Goal: Contribute content: Add original content to the website for others to see

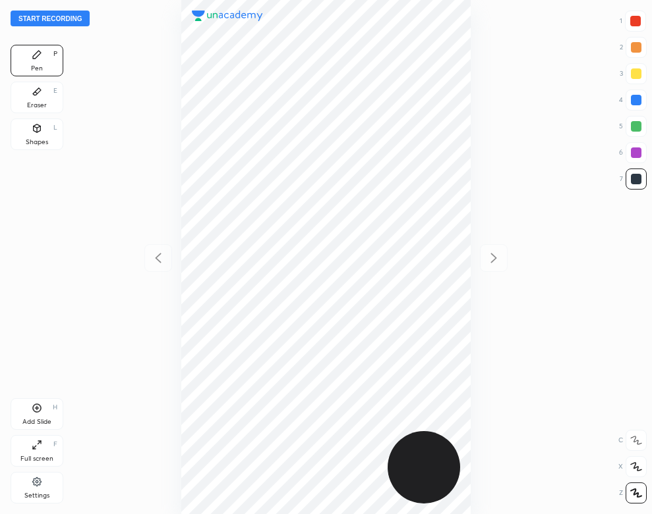
scroll to position [514, 441]
click at [76, 19] on button "Start recording" at bounding box center [50, 19] width 79 height 16
click at [33, 489] on div "Settings" at bounding box center [37, 488] width 53 height 32
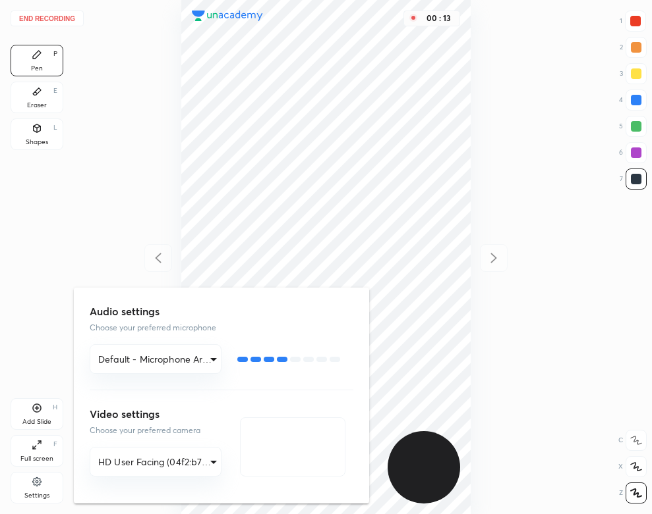
click at [135, 115] on div at bounding box center [326, 257] width 652 height 514
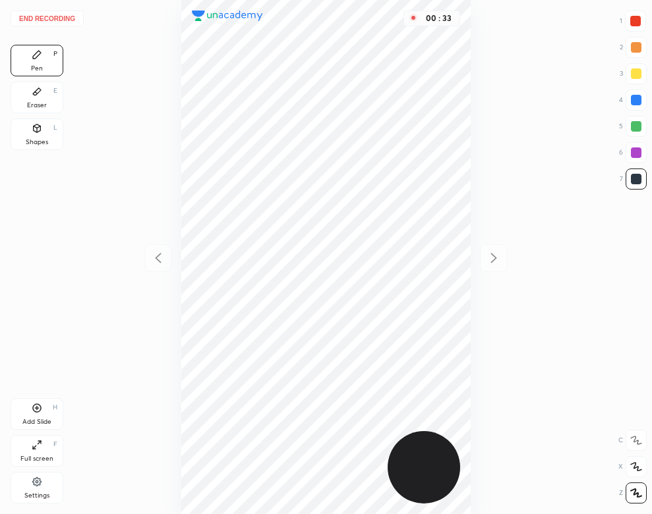
click at [34, 96] on icon at bounding box center [37, 91] width 8 height 7
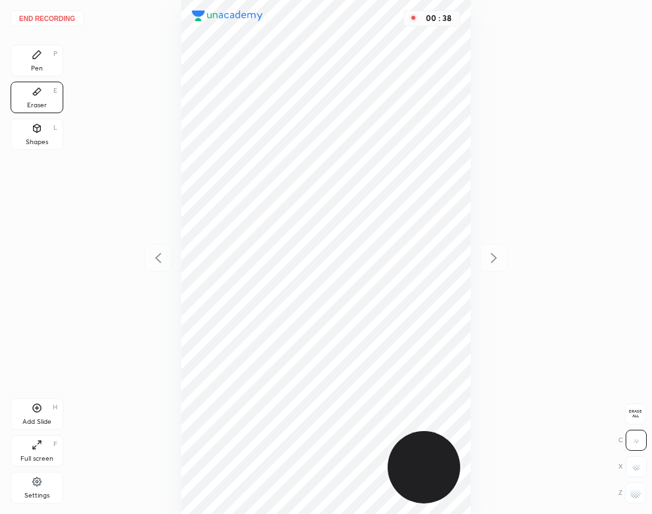
click at [54, 62] on div "Pen P" at bounding box center [37, 61] width 53 height 32
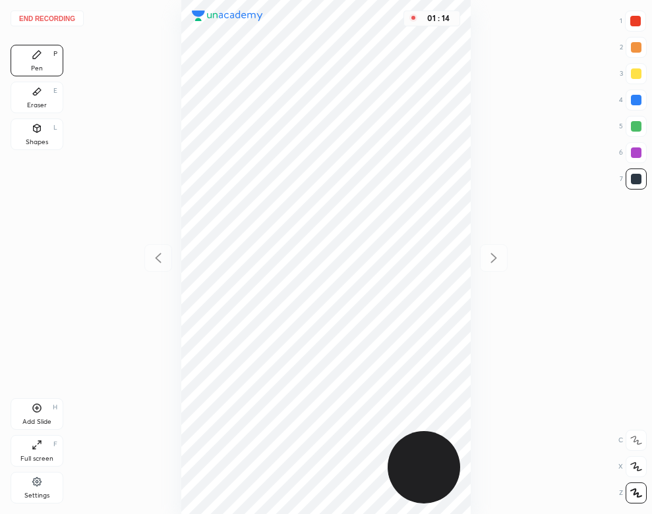
click at [635, 101] on div at bounding box center [635, 100] width 11 height 11
click at [634, 177] on div at bounding box center [635, 179] width 11 height 11
click at [57, 416] on div "Add Slide H" at bounding box center [37, 415] width 53 height 32
click at [155, 252] on icon at bounding box center [158, 258] width 16 height 16
click at [493, 258] on icon at bounding box center [494, 258] width 16 height 16
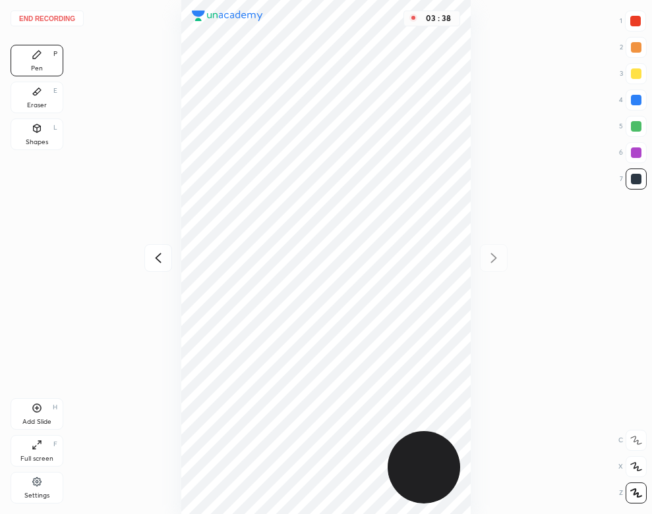
click at [49, 420] on div "Add Slide" at bounding box center [36, 422] width 29 height 7
click at [41, 99] on div "Eraser E" at bounding box center [37, 98] width 53 height 32
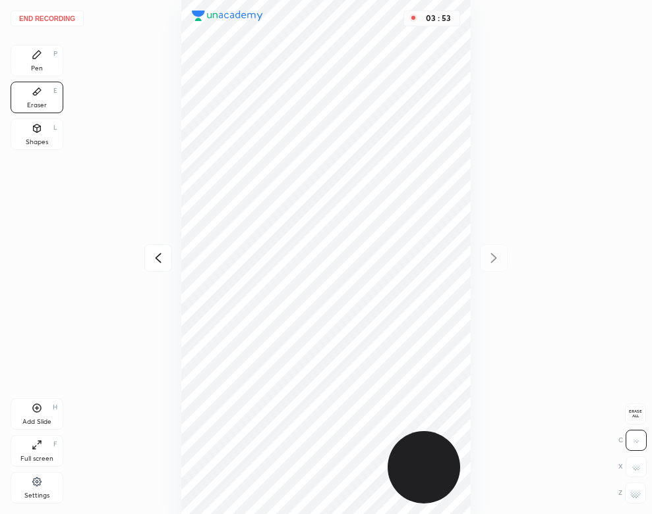
click at [53, 55] on div "P" at bounding box center [55, 54] width 4 height 7
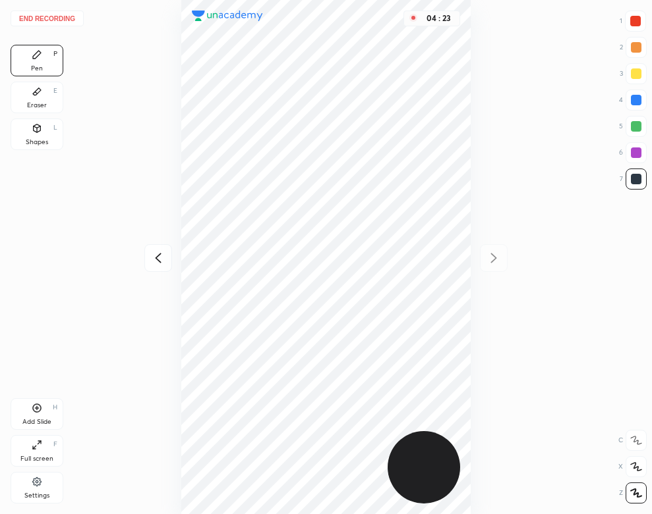
click at [58, 11] on button "End recording" at bounding box center [47, 19] width 73 height 16
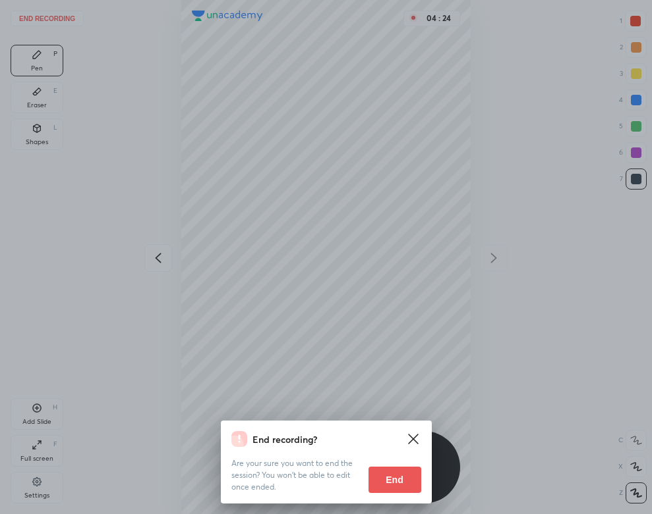
click at [399, 478] on button "End" at bounding box center [394, 480] width 53 height 26
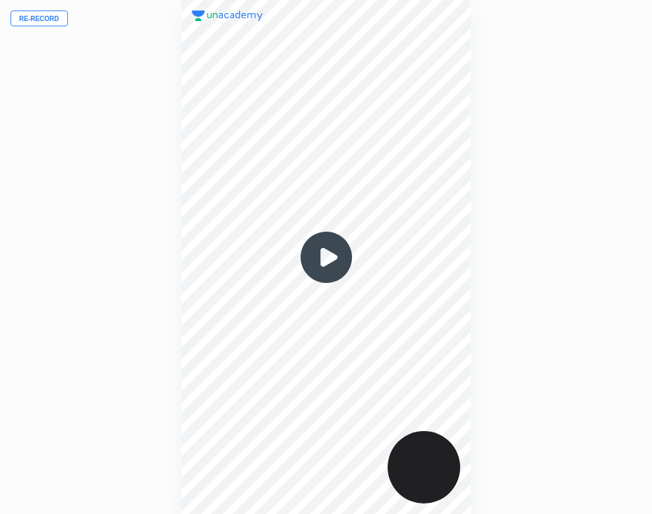
click at [331, 264] on img at bounding box center [325, 257] width 63 height 63
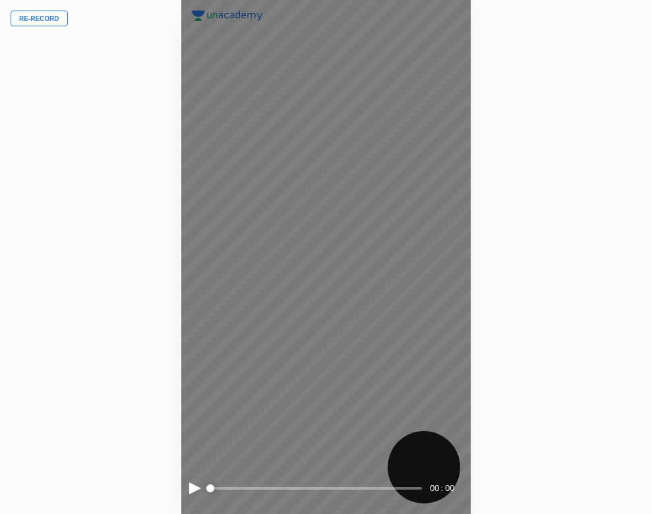
click at [189, 491] on div at bounding box center [195, 489] width 12 height 12
